Goal: Task Accomplishment & Management: Manage account settings

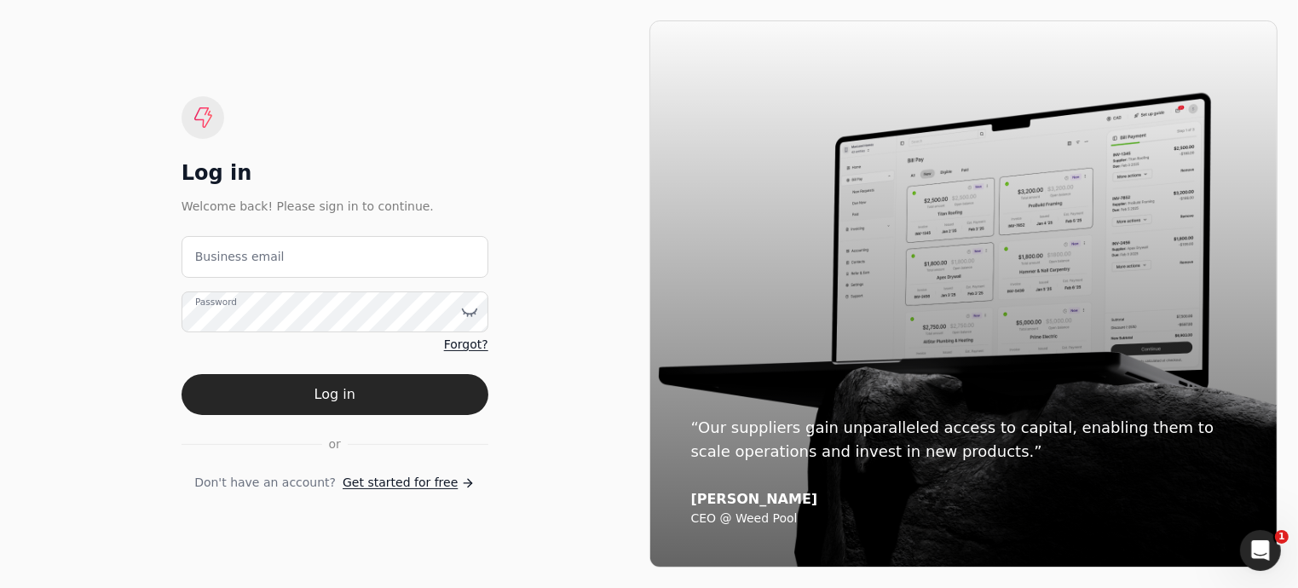
click at [406, 146] on div "Log in Welcome back! Please sign in to continue. Business email Password Forgot…" at bounding box center [335, 294] width 307 height 396
click at [340, 252] on email "Business email" at bounding box center [335, 257] width 307 height 42
type email "arnoldcardenas020@gmail.com"
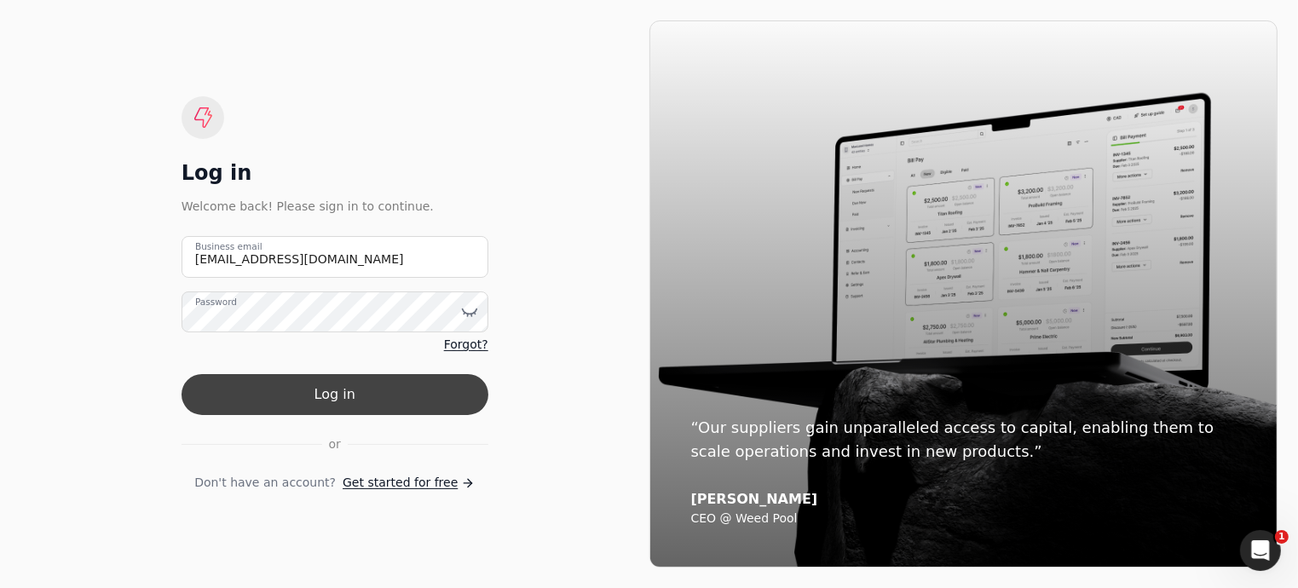
click at [364, 394] on button "Log in" at bounding box center [335, 394] width 307 height 41
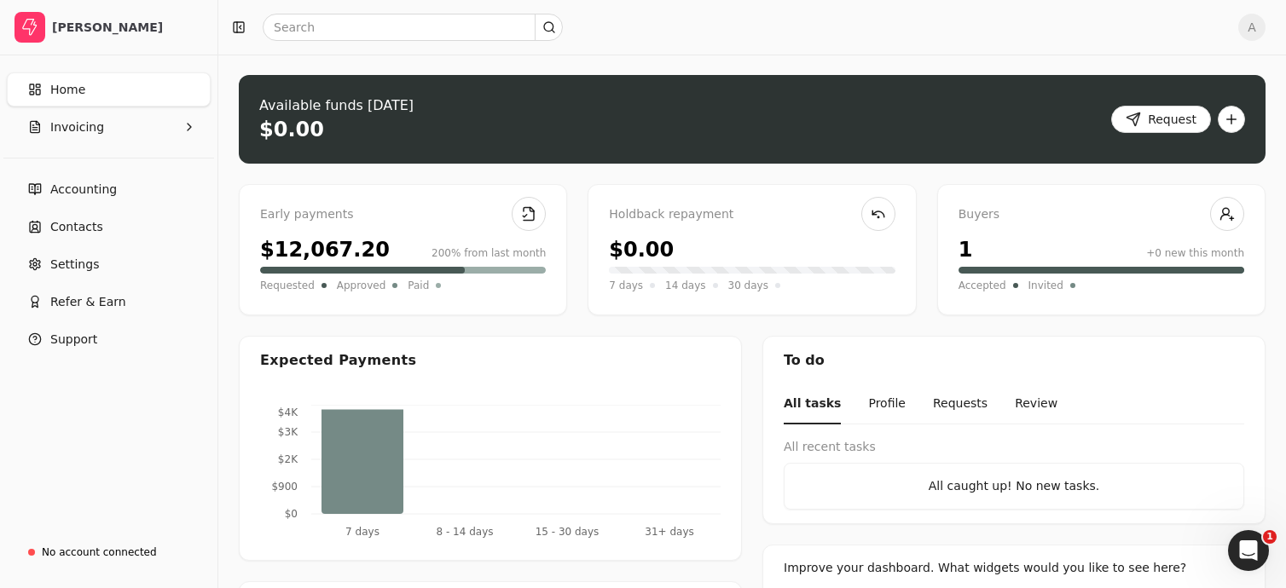
click at [84, 92] on link "Home" at bounding box center [109, 89] width 204 height 34
click at [109, 127] on button "Invoicing" at bounding box center [109, 127] width 204 height 34
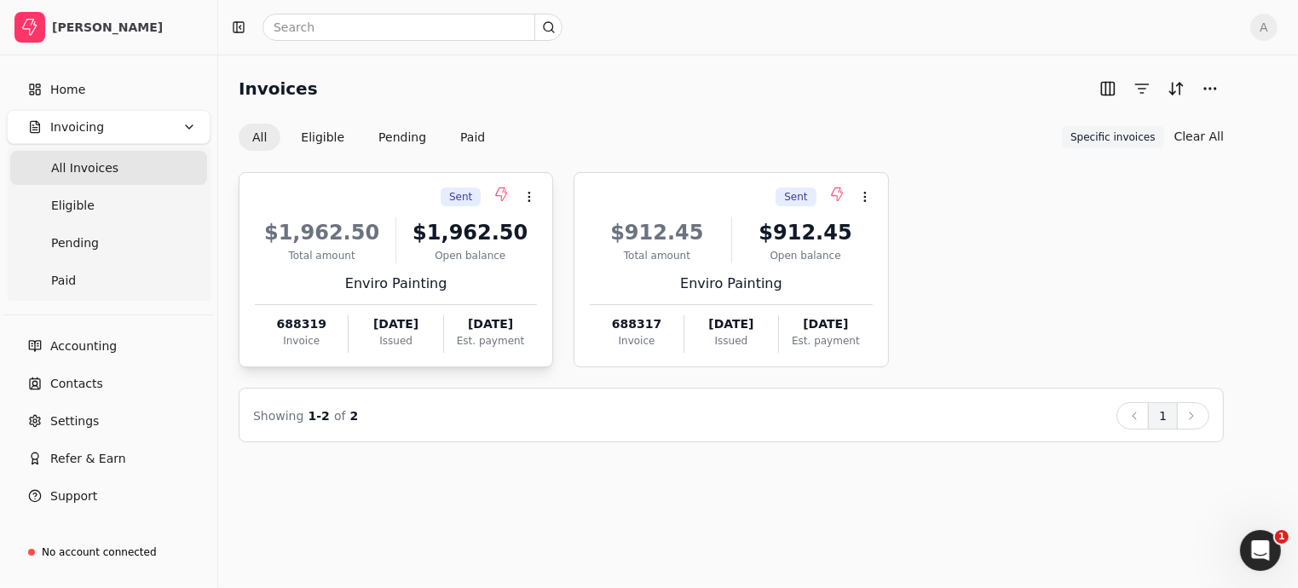
click at [255, 257] on div "Total amount" at bounding box center [322, 255] width 134 height 15
click at [1161, 270] on div "Sent Context Menu Button $1,962.50 Total amount $1,962.50 Open balance Enviro P…" at bounding box center [732, 269] width 986 height 195
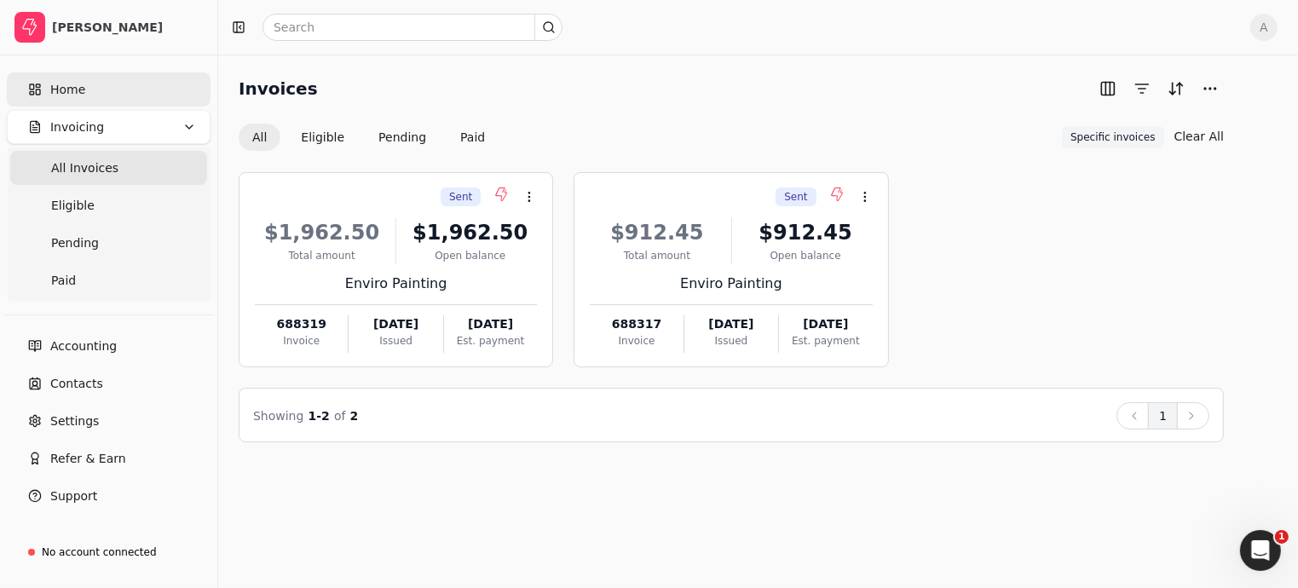
click at [61, 90] on span "Home" at bounding box center [67, 90] width 35 height 18
